Goal: Transaction & Acquisition: Book appointment/travel/reservation

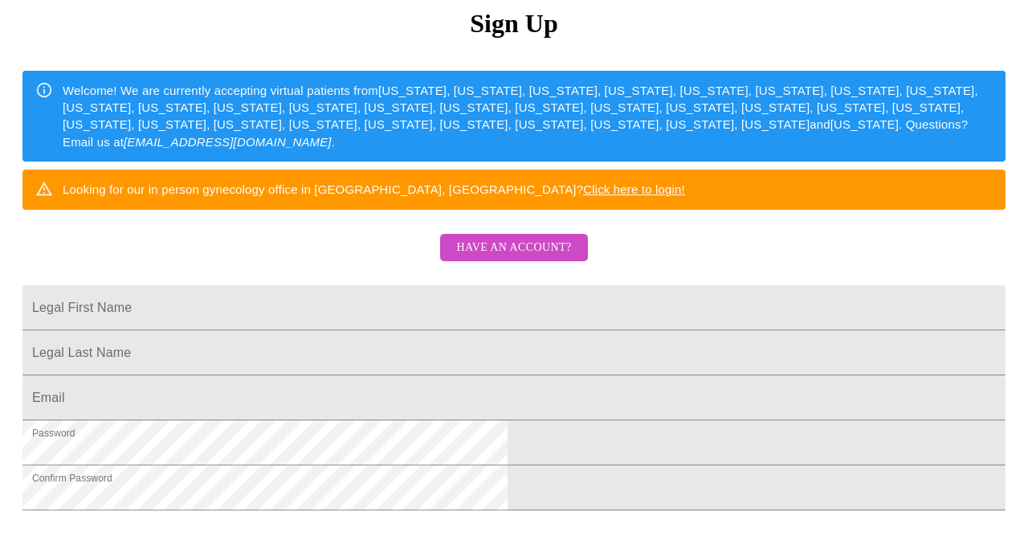
scroll to position [249, 0]
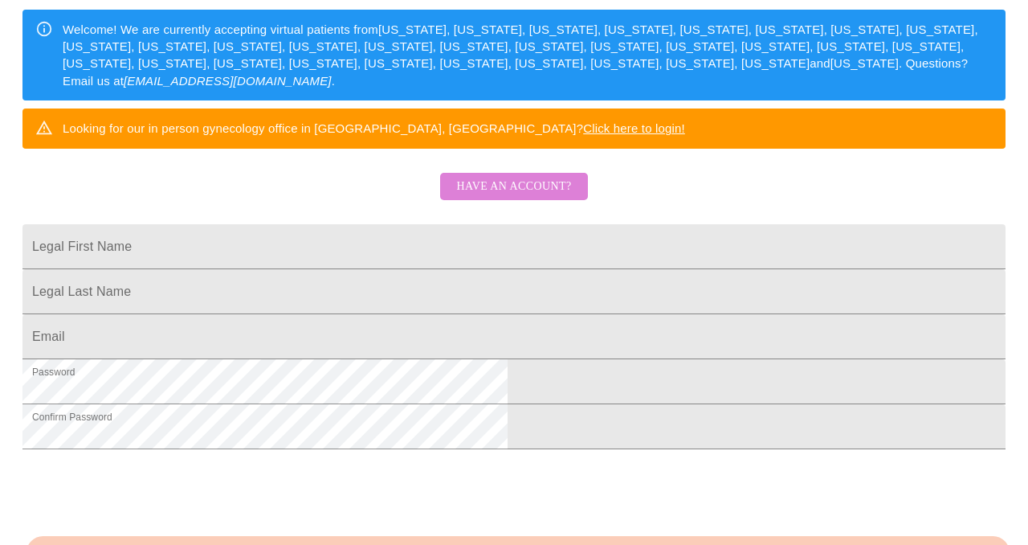
click at [517, 197] on span "Have an account?" at bounding box center [513, 187] width 115 height 20
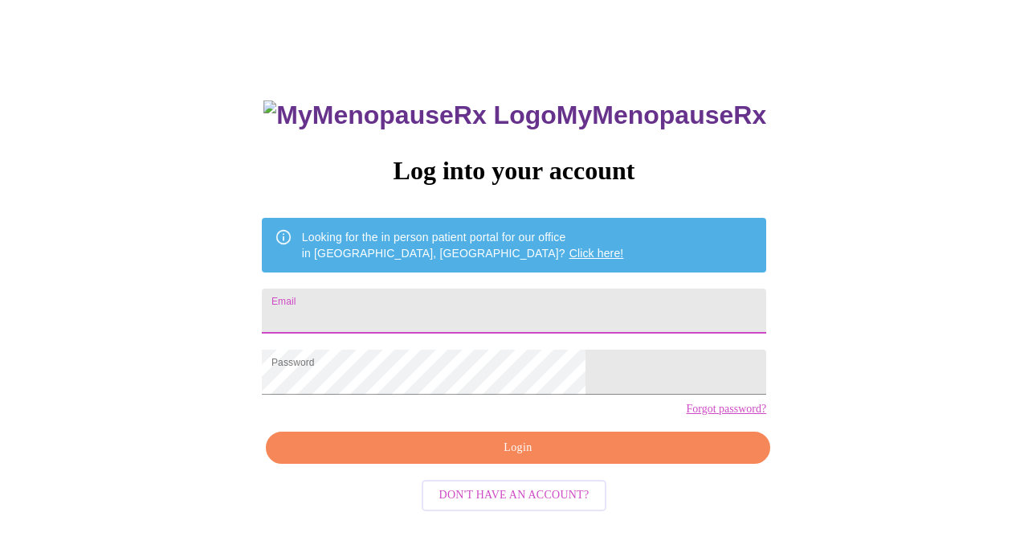
click at [382, 309] on input "Email" at bounding box center [514, 310] width 504 height 45
type input "[EMAIL_ADDRESS][DOMAIN_NAME]"
click at [519, 458] on span "Login" at bounding box center [518, 448] width 468 height 20
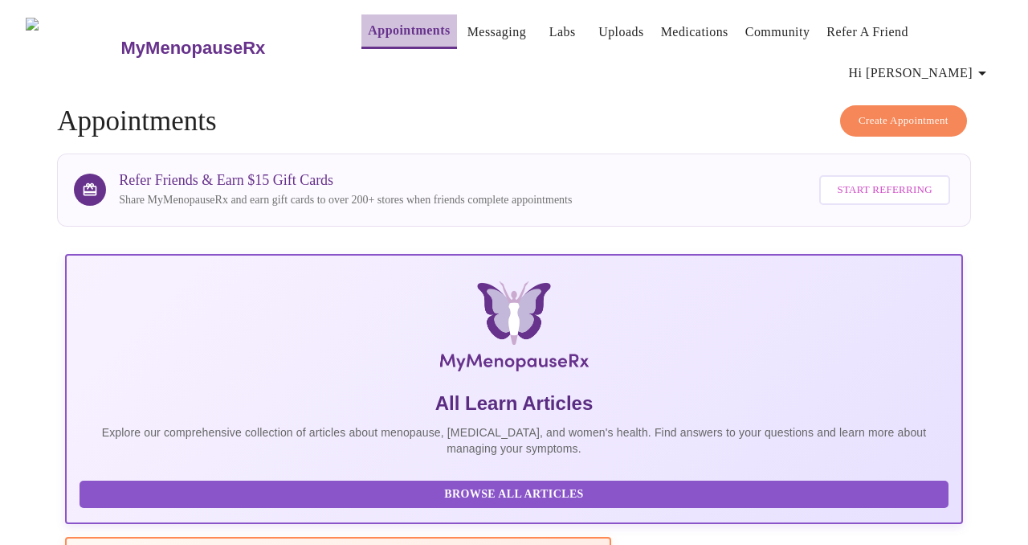
click at [377, 34] on link "Appointments" at bounding box center [409, 30] width 82 height 22
click at [904, 112] on span "Create Appointment" at bounding box center [904, 121] width 90 height 18
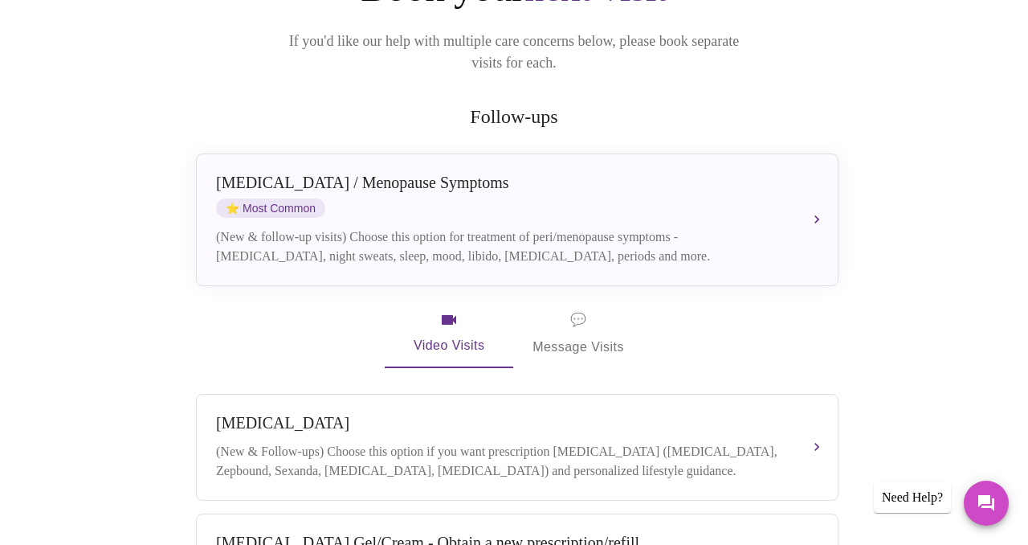
scroll to position [247, 0]
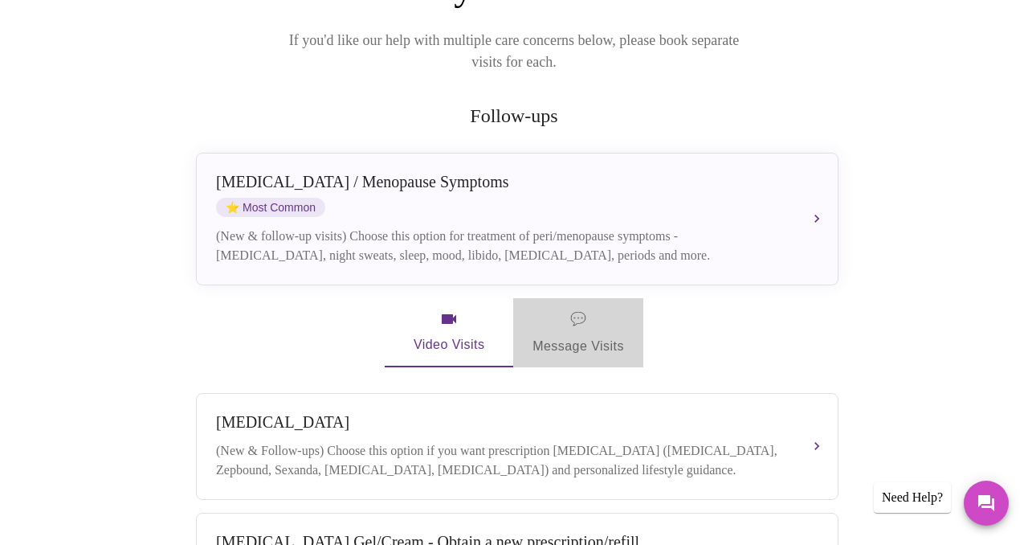
click at [579, 308] on span "💬" at bounding box center [578, 319] width 16 height 22
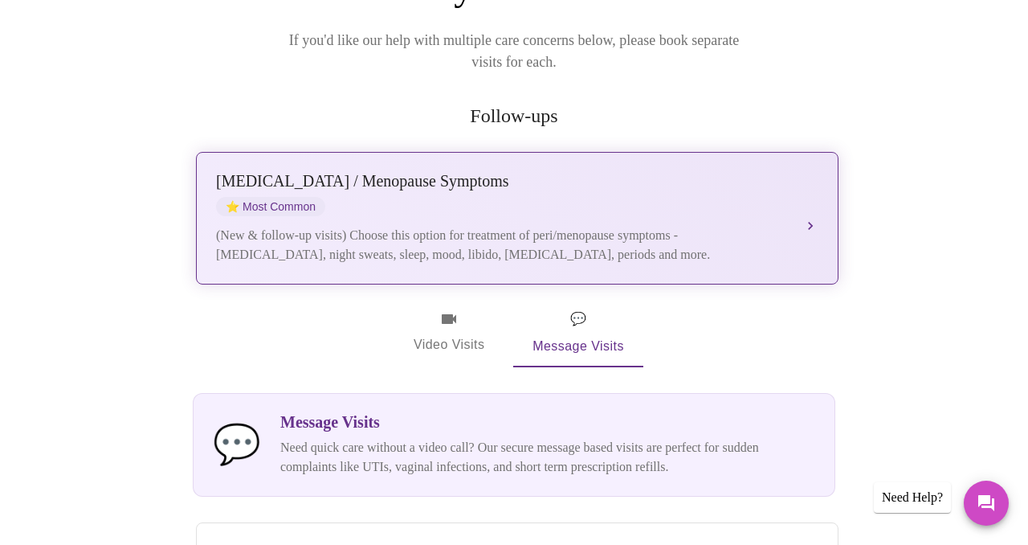
click at [576, 226] on div "(New & follow-up visits) Choose this option for treatment of peri/menopause sym…" at bounding box center [501, 245] width 570 height 39
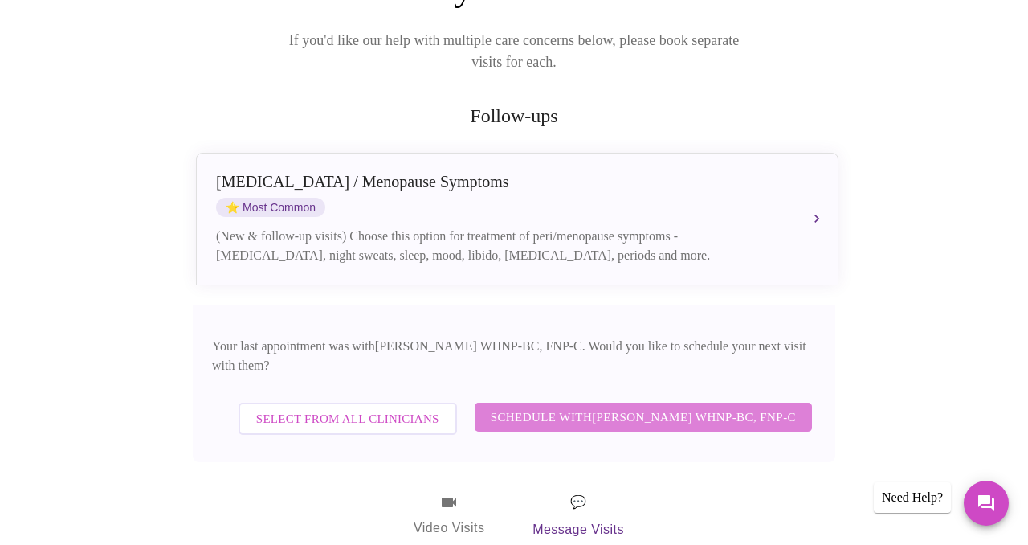
click at [627, 406] on span "Schedule with [PERSON_NAME] WHNP-BC, FNP-C" at bounding box center [643, 416] width 305 height 21
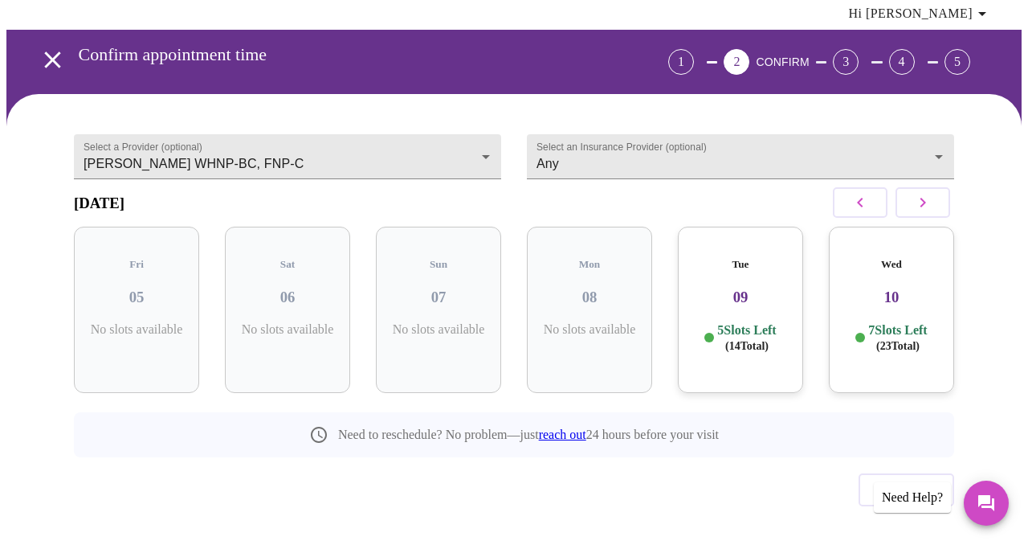
click at [886, 322] on p "7 Slots Left ( 23 Total)" at bounding box center [897, 337] width 59 height 31
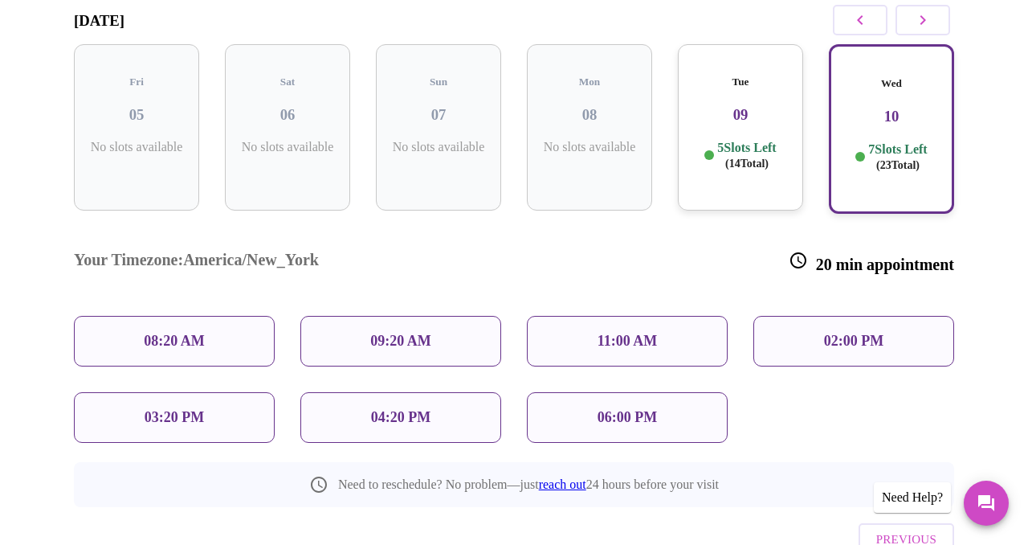
scroll to position [244, 0]
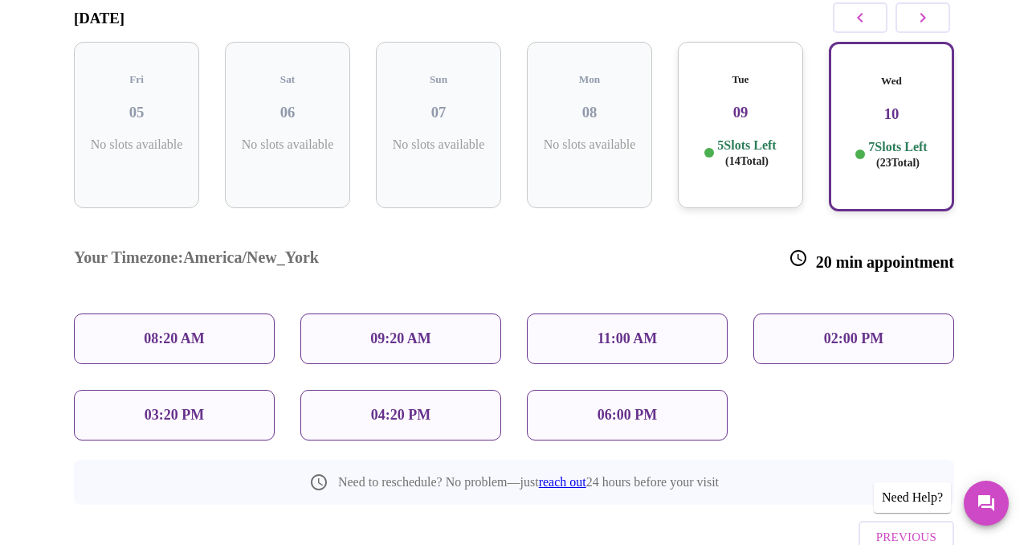
click at [173, 406] on p "03:20 PM" at bounding box center [174, 414] width 59 height 17
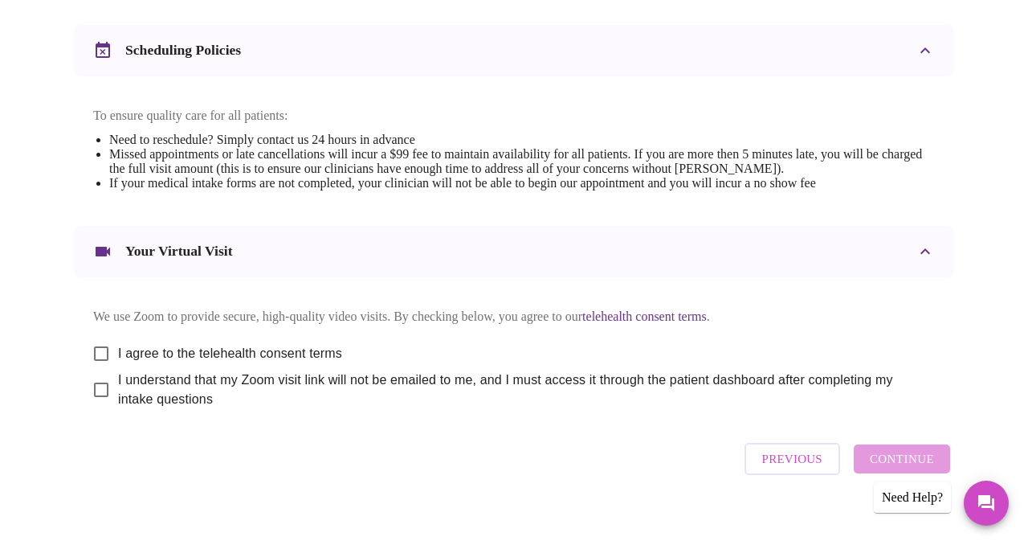
scroll to position [624, 0]
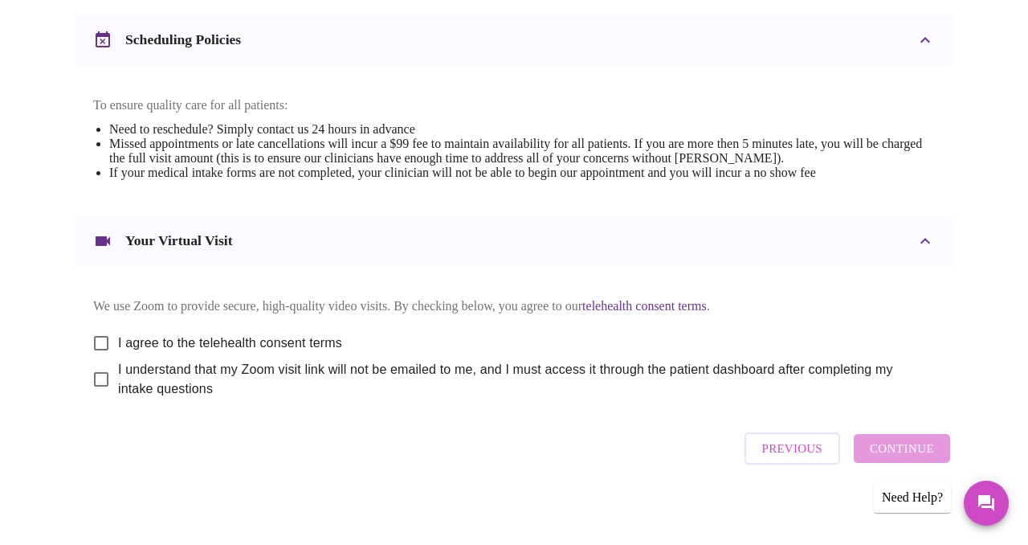
click at [94, 329] on input "I agree to the telehealth consent terms" at bounding box center [101, 343] width 34 height 34
checkbox input "true"
click at [94, 376] on input "I understand that my Zoom visit link will not be emailed to me, and I must acce…" at bounding box center [101, 379] width 34 height 34
checkbox input "true"
click at [901, 447] on span "Continue" at bounding box center [902, 448] width 64 height 21
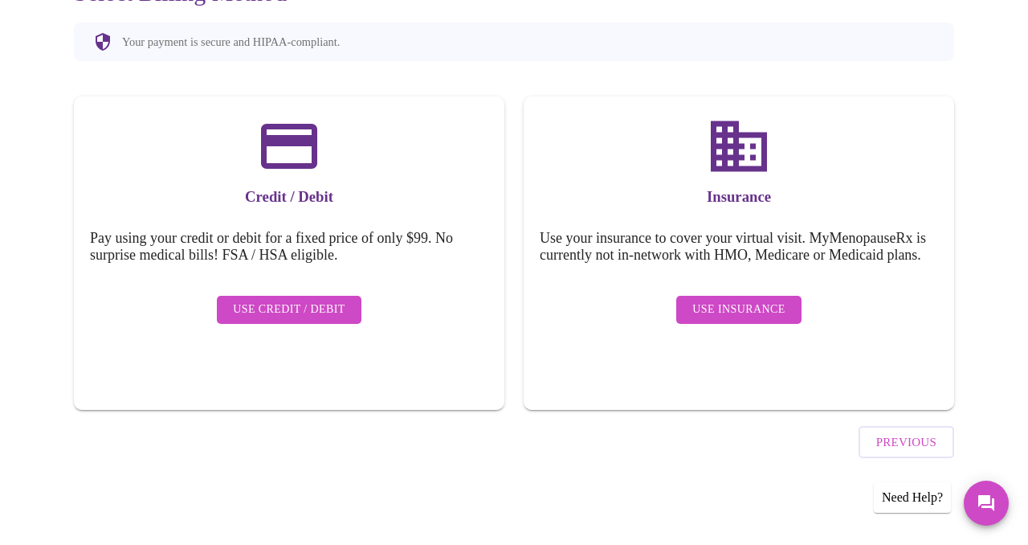
scroll to position [139, 0]
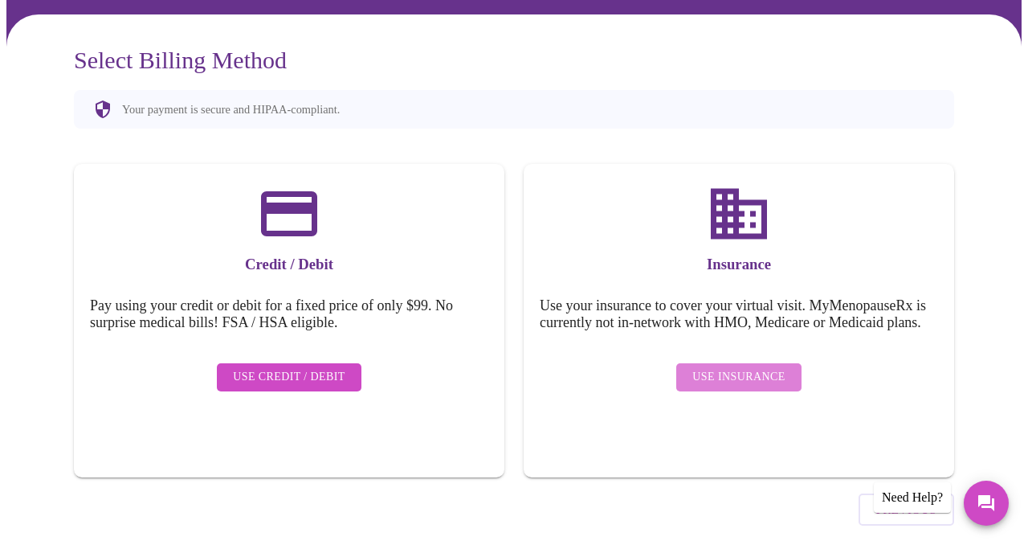
click at [747, 367] on span "Use Insurance" at bounding box center [738, 377] width 92 height 20
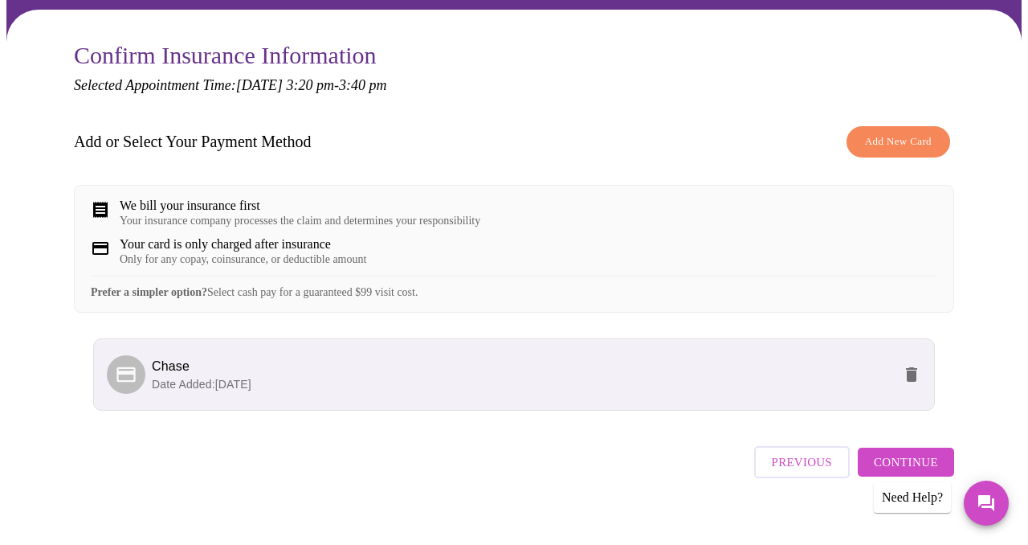
scroll to position [153, 0]
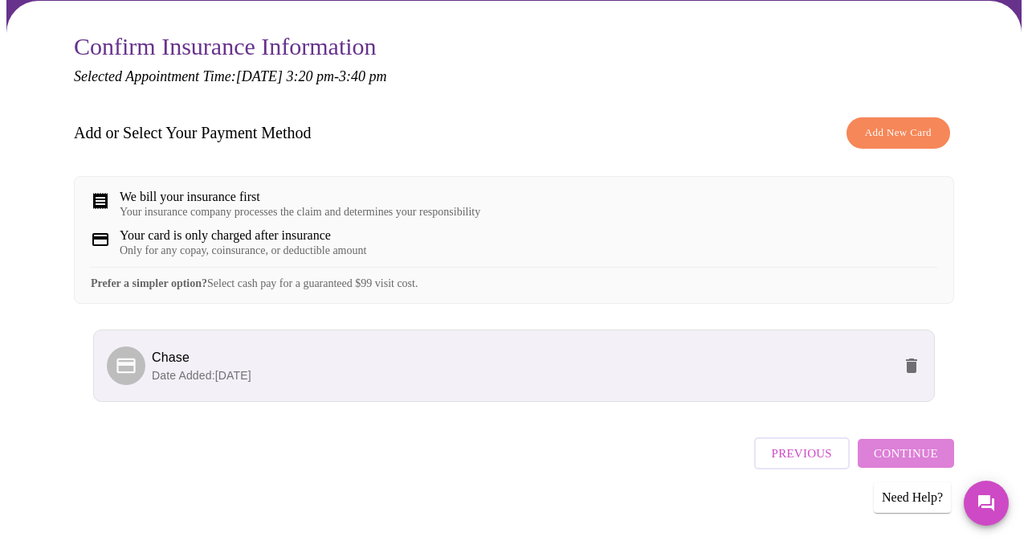
click at [917, 444] on span "Continue" at bounding box center [906, 453] width 64 height 21
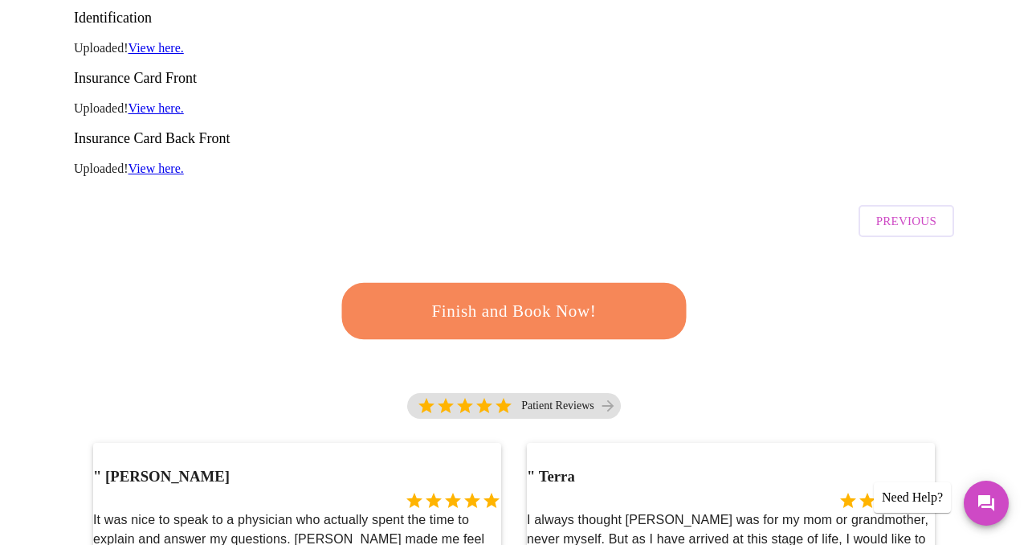
scroll to position [321, 0]
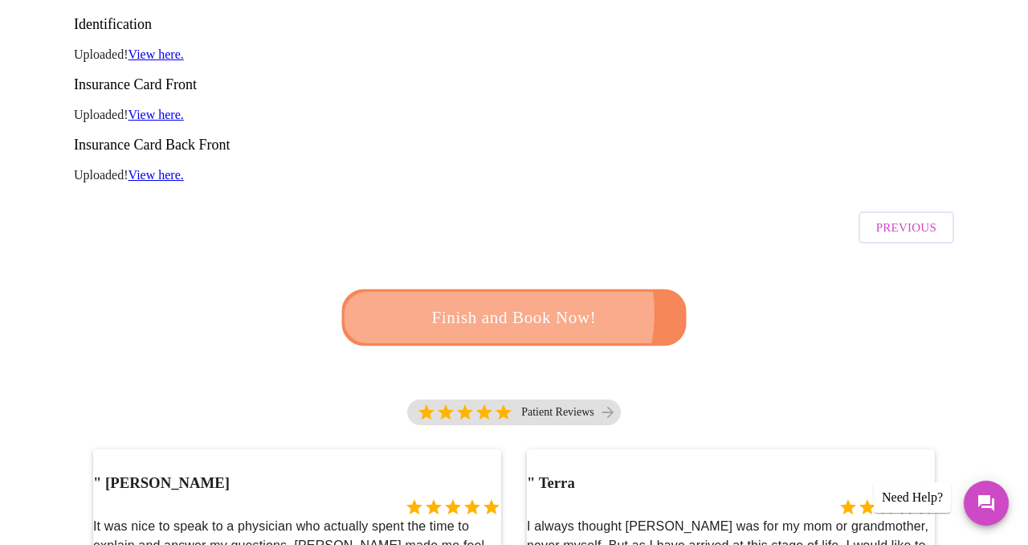
click at [492, 303] on span "Finish and Book Now!" at bounding box center [514, 318] width 297 height 30
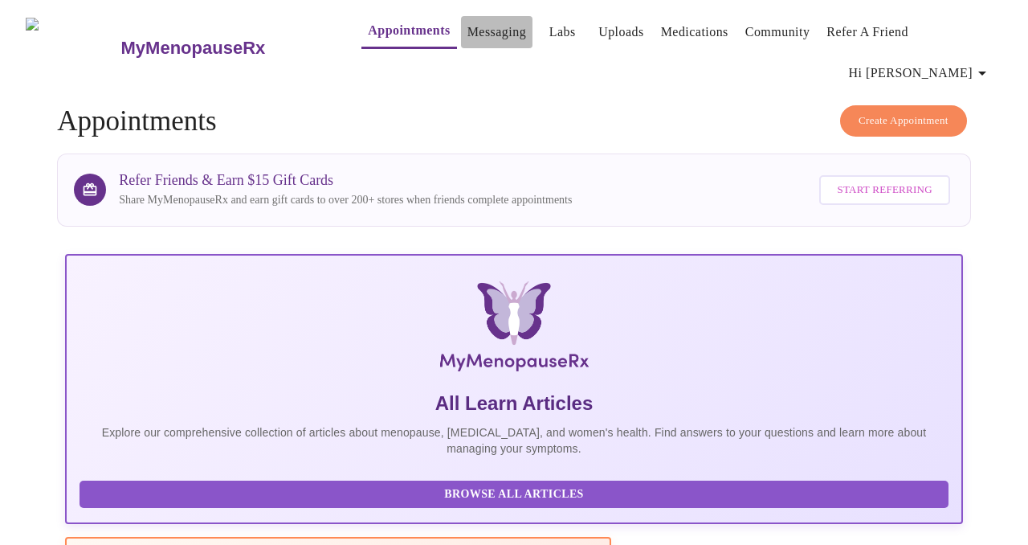
click at [468, 33] on link "Messaging" at bounding box center [497, 32] width 59 height 22
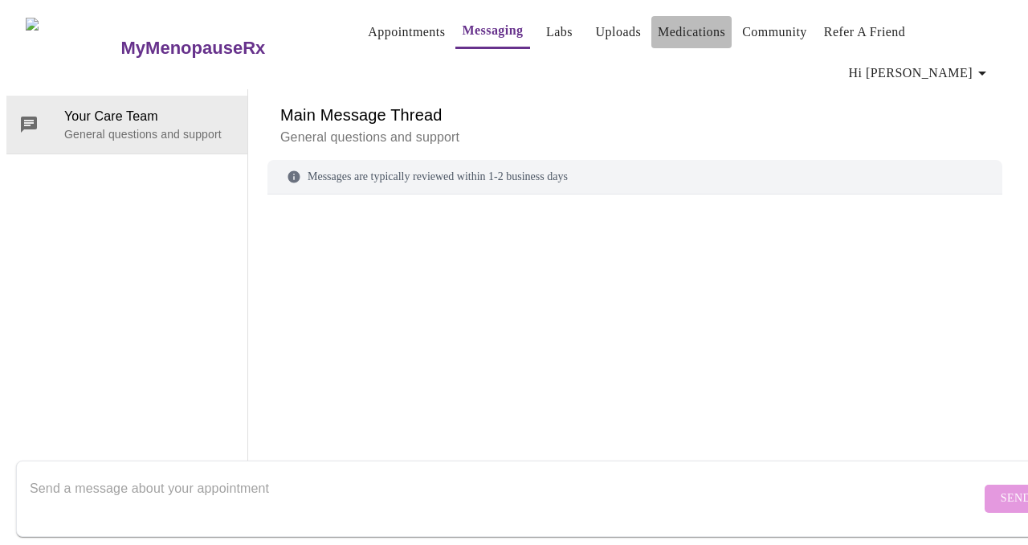
click at [669, 47] on button "Medications" at bounding box center [692, 32] width 80 height 32
click at [664, 36] on link "Medications" at bounding box center [691, 32] width 67 height 22
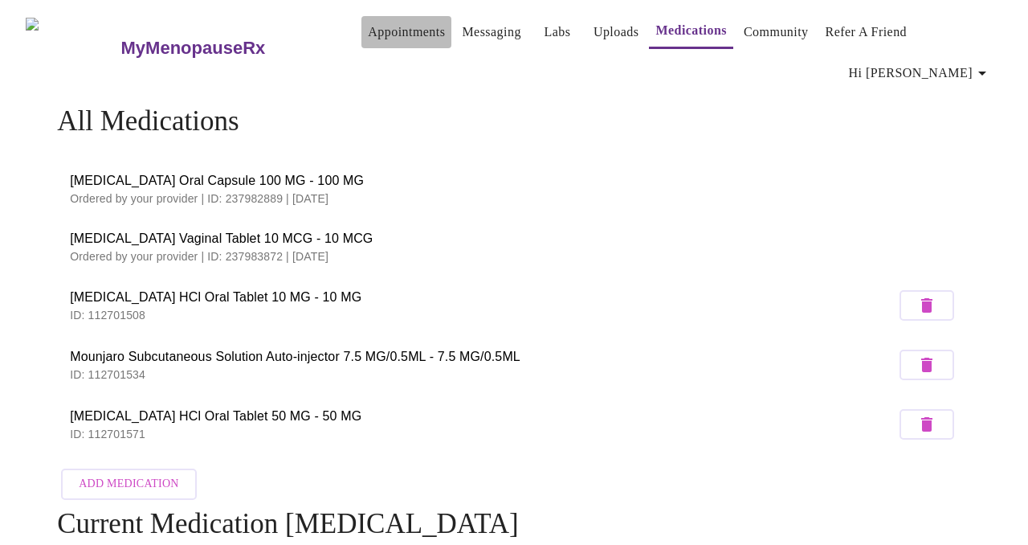
click at [368, 38] on link "Appointments" at bounding box center [406, 32] width 77 height 22
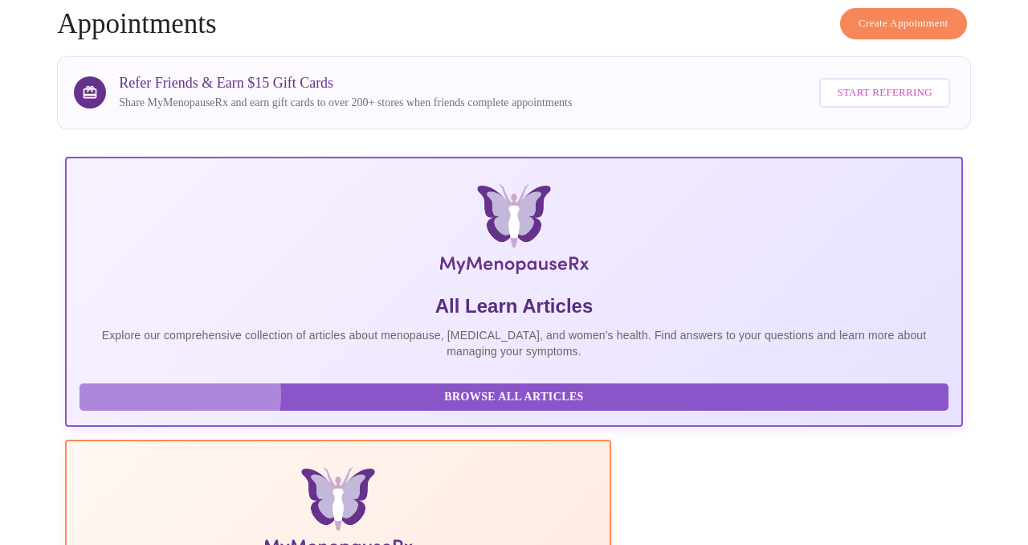
click at [152, 387] on span "Browse All Articles" at bounding box center [514, 397] width 837 height 20
